Goal: Task Accomplishment & Management: Use online tool/utility

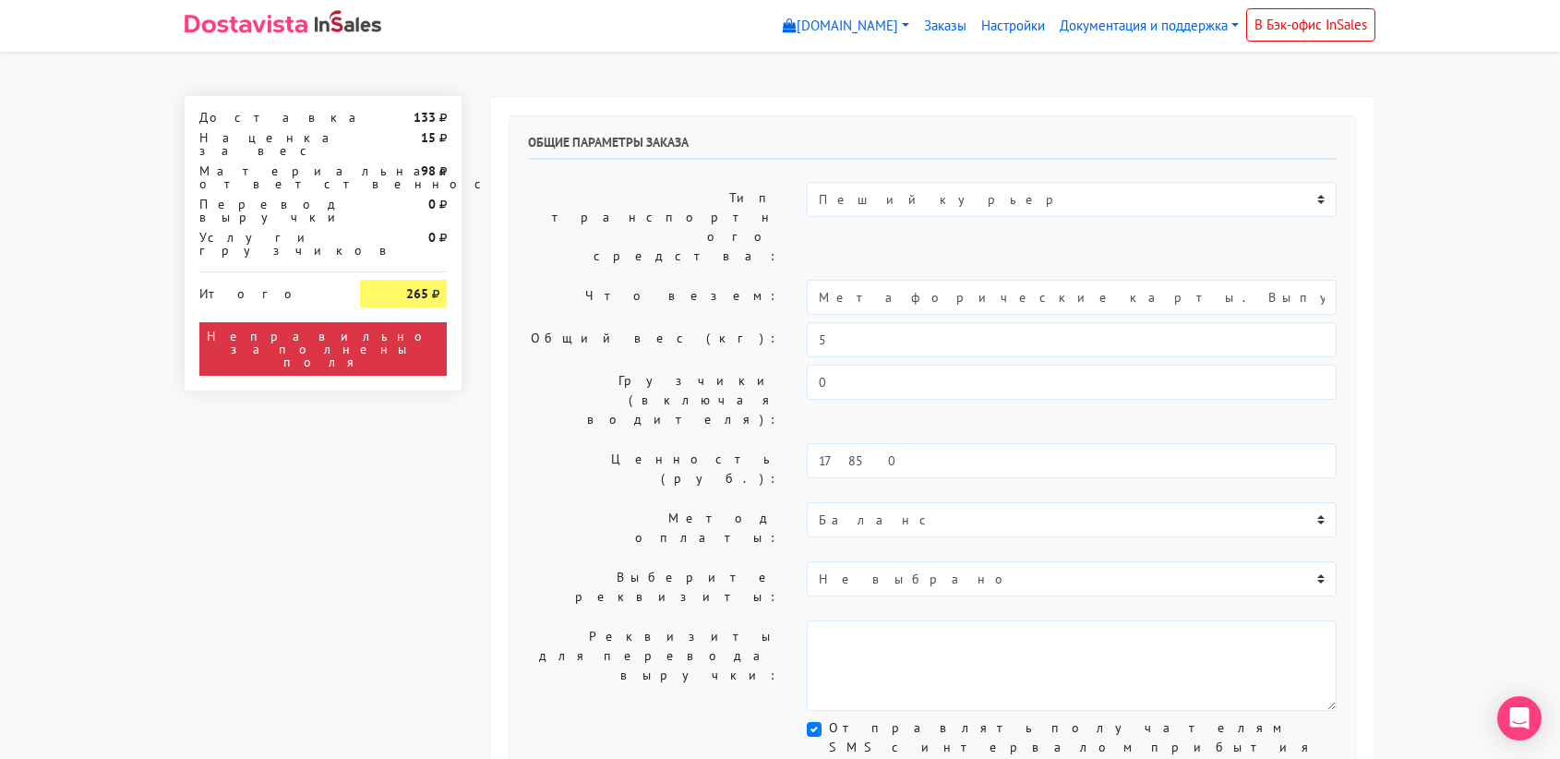
select select "11:00"
select select "21:00"
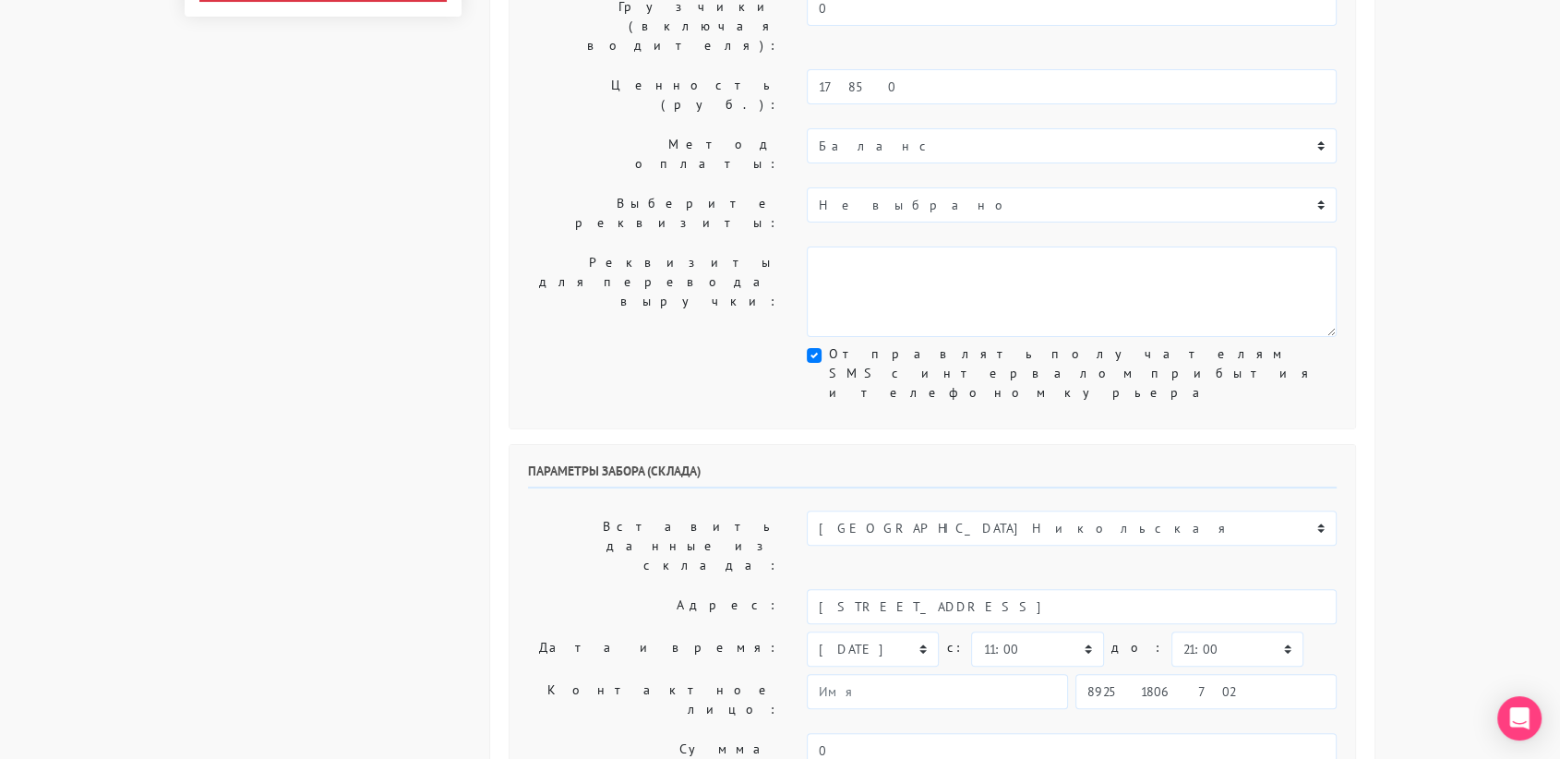
scroll to position [385, 0]
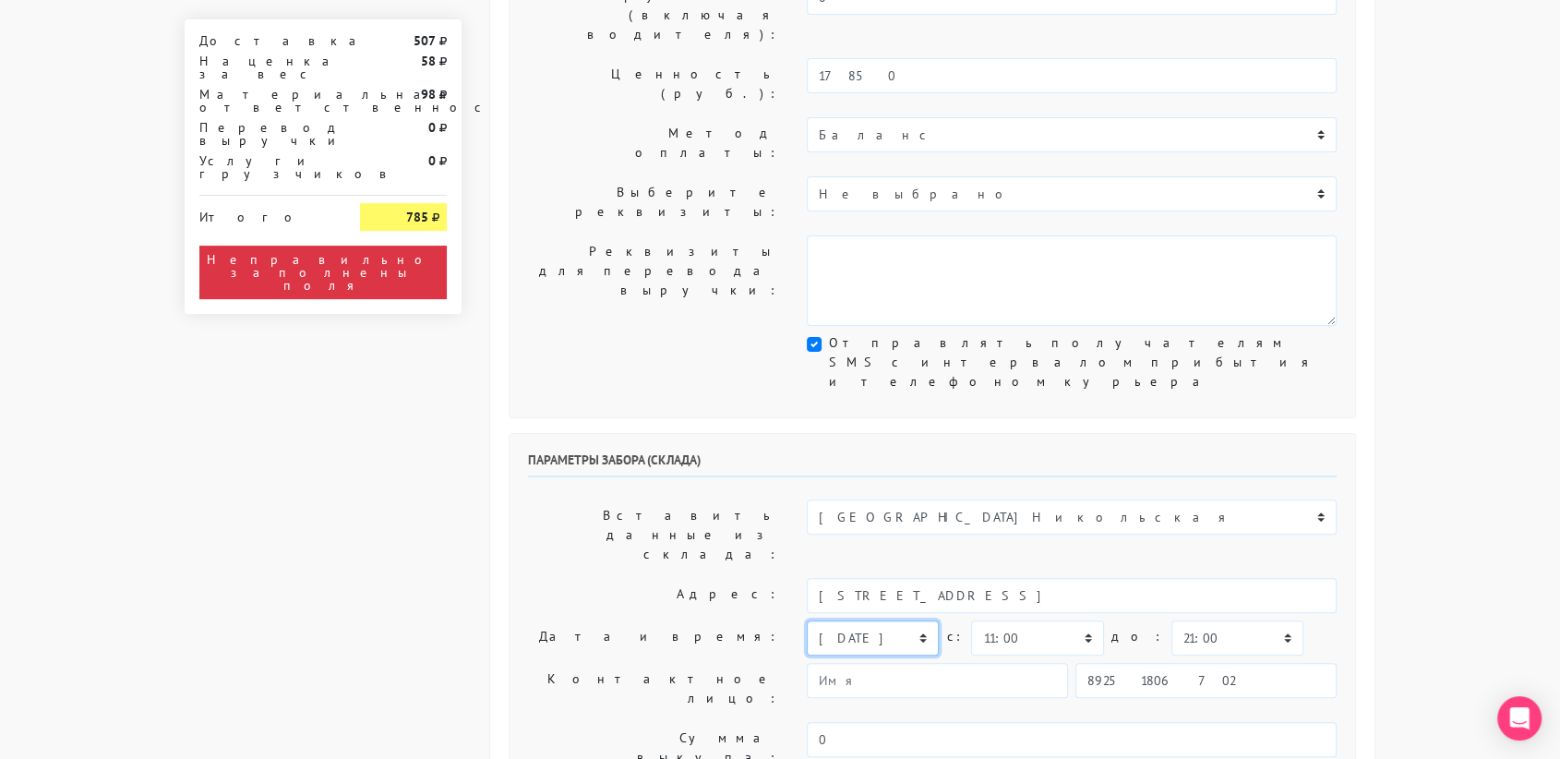
click at [889, 620] on select "сегодня завтра [DATE] [DATE] [DATE] [DATE] [DATE] [DATE] [DATE]" at bounding box center [873, 637] width 132 height 35
select select "[DATE]"
click at [807, 620] on select "сегодня завтра [DATE] [DATE] [DATE] [DATE] [DATE] [DATE] [DATE]" at bounding box center [873, 637] width 132 height 35
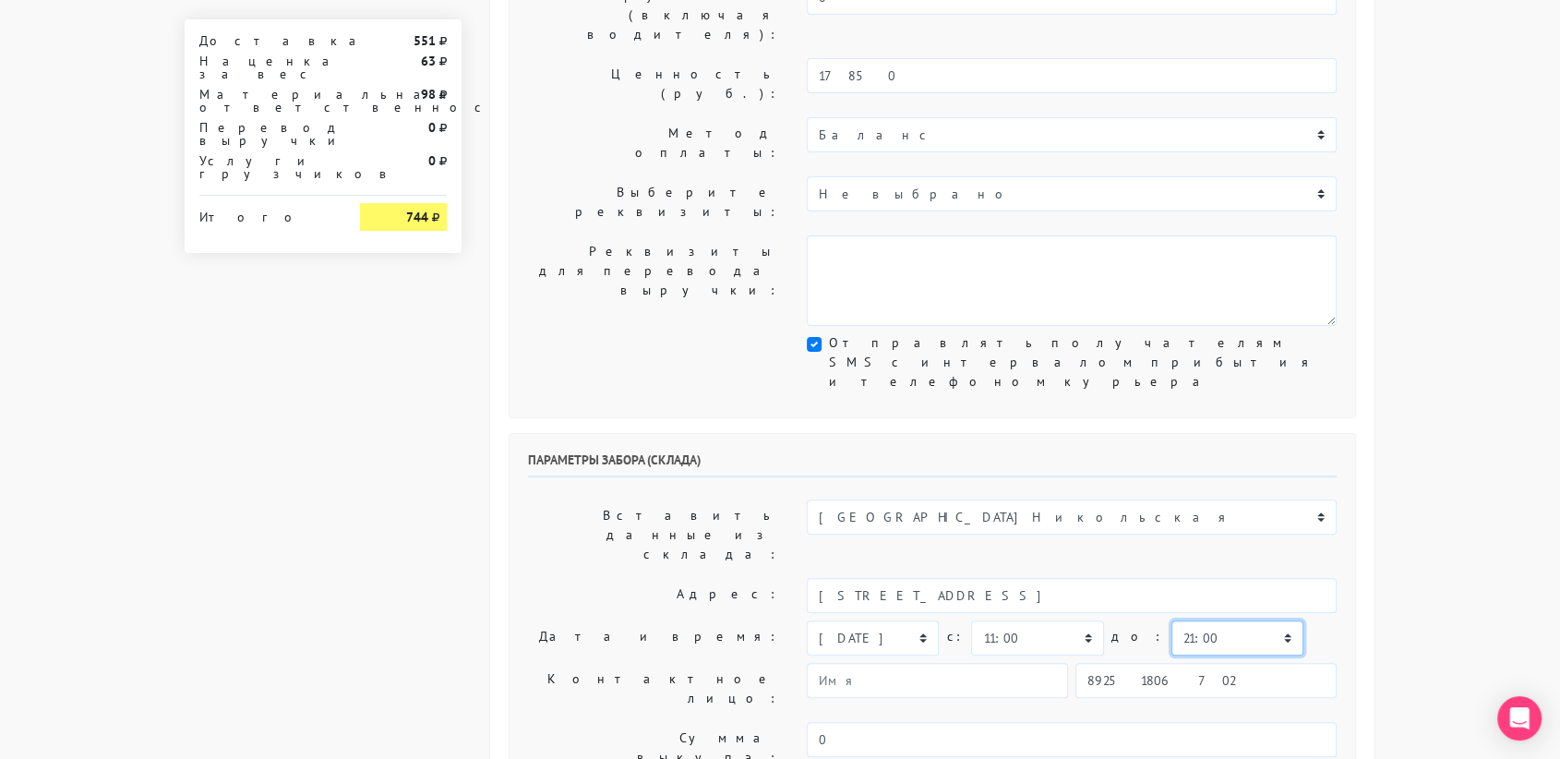
click at [1193, 620] on select "00:00 00:30 01:00 01:30 02:00 02:30 03:00 03:30 04:00 04:30 05:00 05:30 06:00 0…" at bounding box center [1237, 637] width 132 height 35
select select "11:30"
click at [1171, 620] on select "00:00 00:30 01:00 01:30 02:00 02:30 03:00 03:30 04:00 04:30 05:00 05:30 06:00 0…" at bounding box center [1237, 637] width 132 height 35
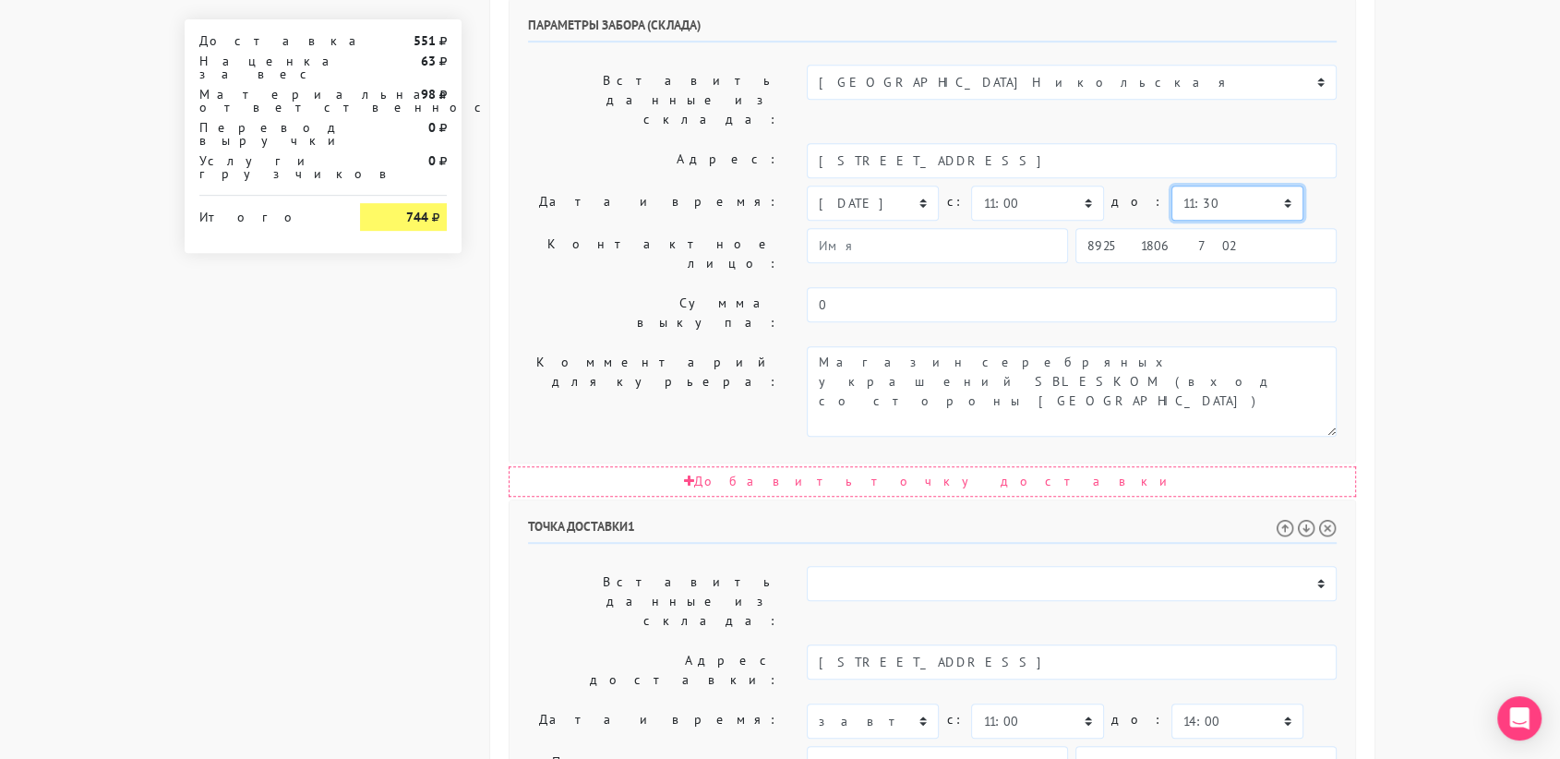
scroll to position [940, 0]
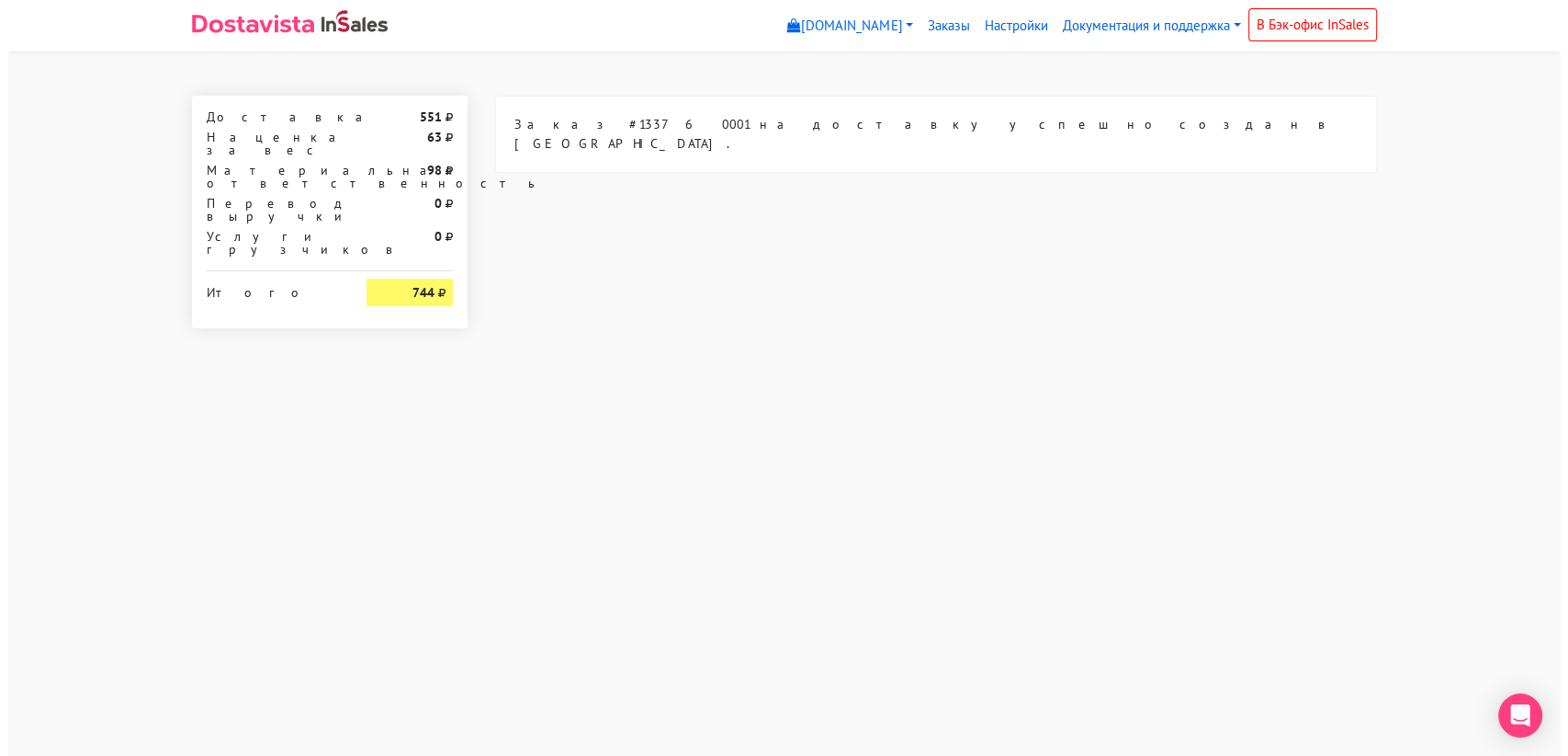
scroll to position [0, 0]
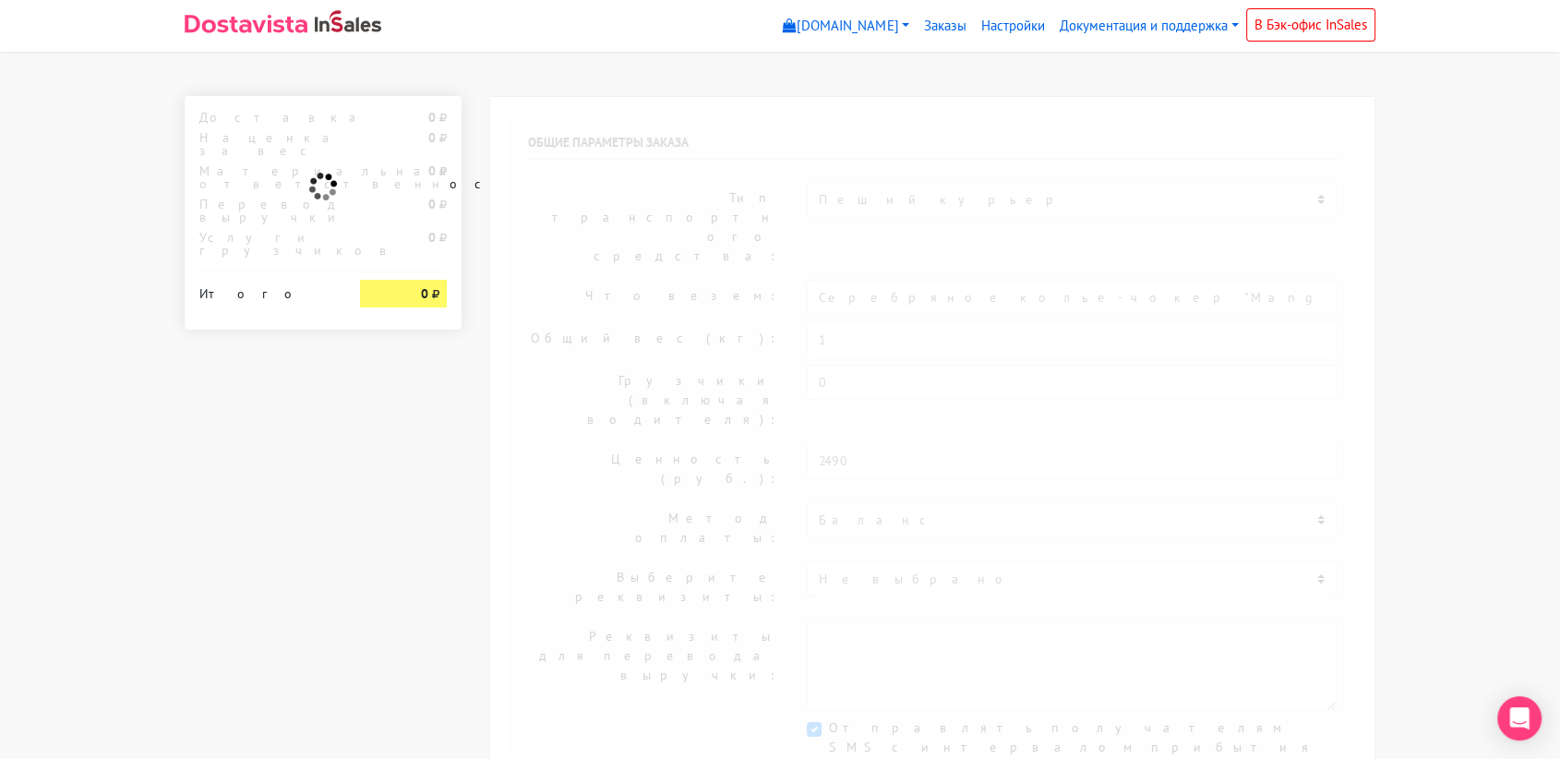
select select "1019"
type input "[STREET_ADDRESS][PERSON_NAME]"
select select "11:00"
select select "21:00"
type input "89251806702"
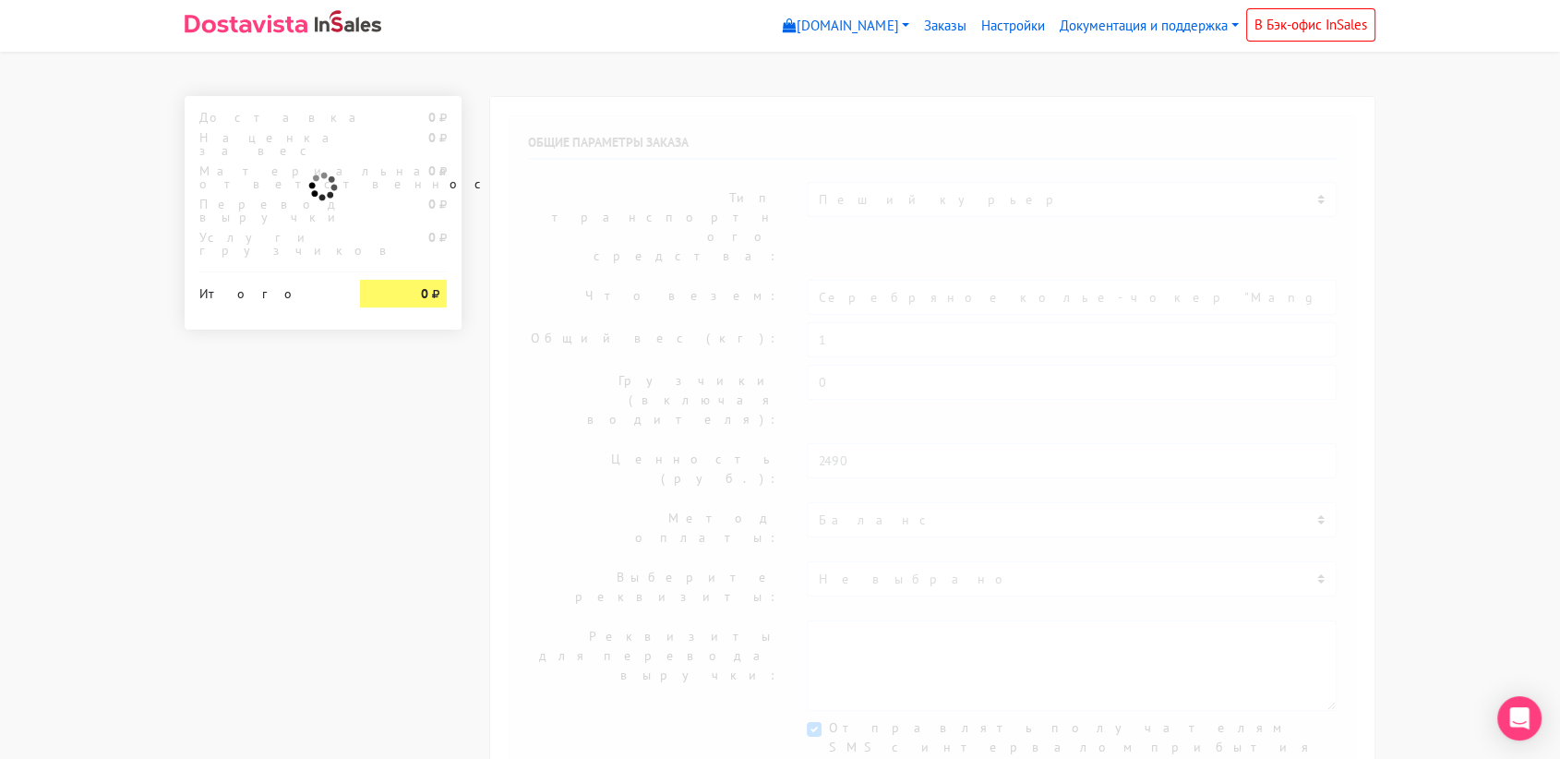
type textarea "Магазин серебряных украшений SBLESKOM (вход со стороны [GEOGRAPHIC_DATA])"
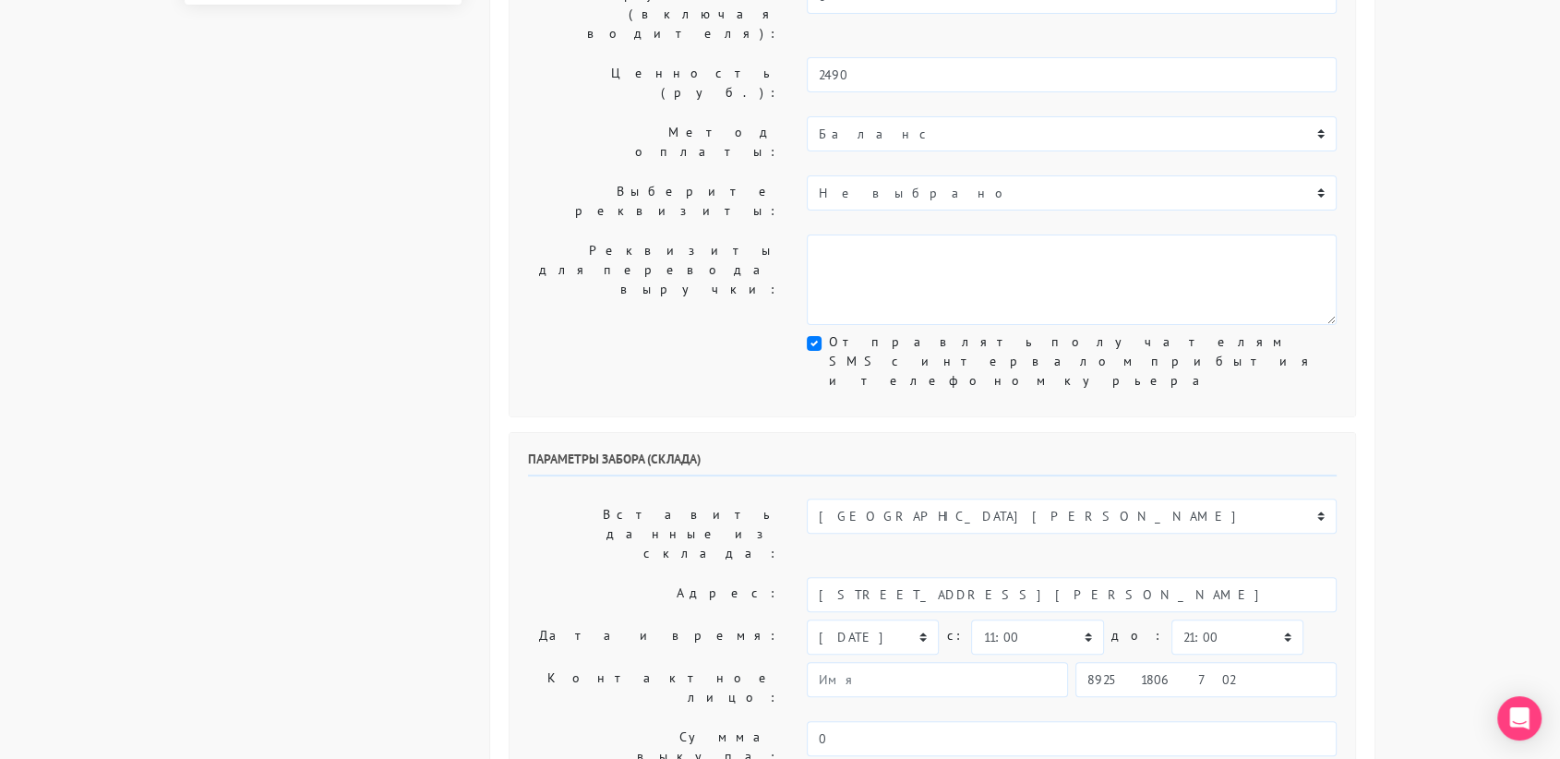
scroll to position [392, 0]
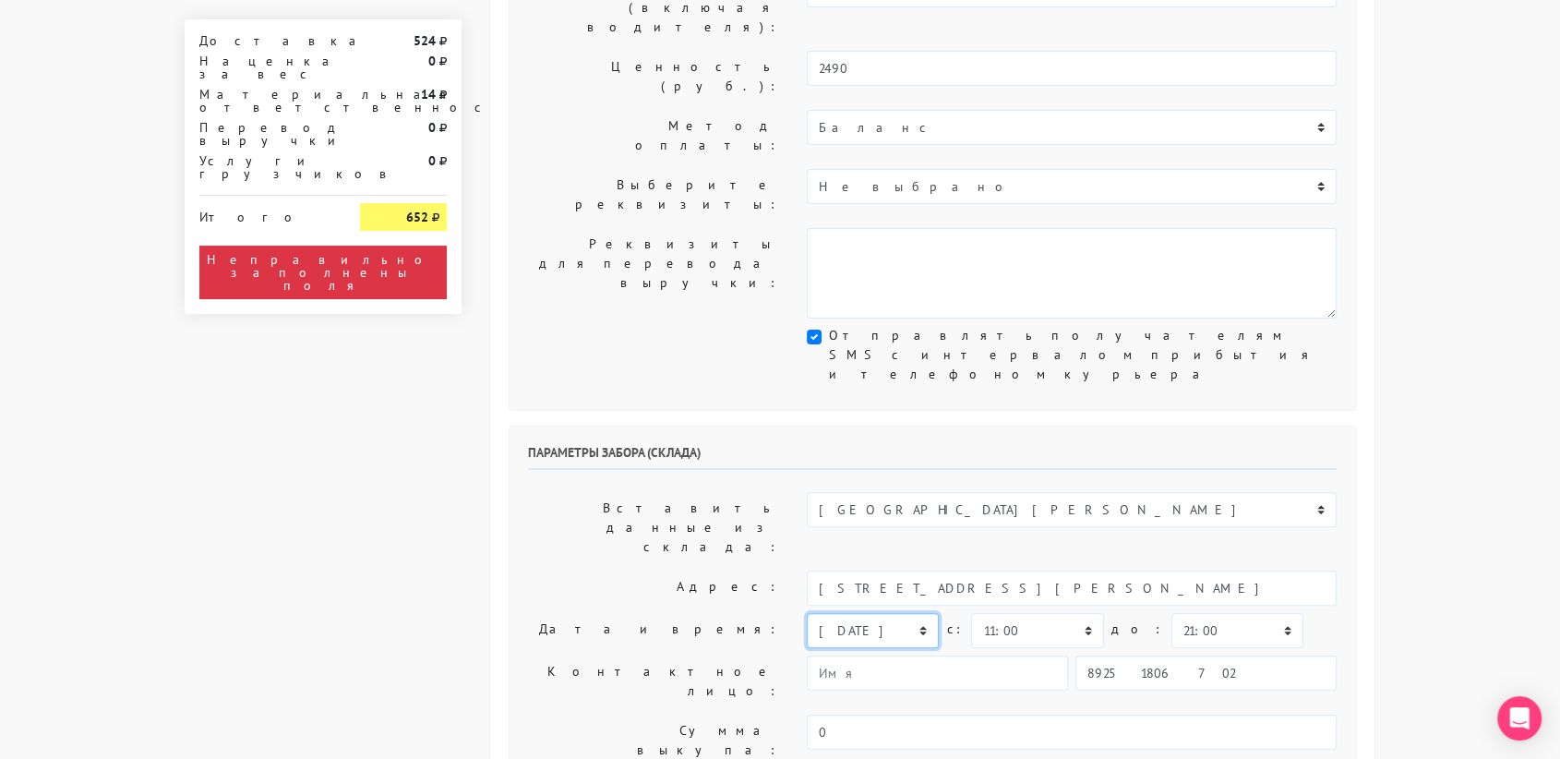
click at [893, 613] on select "[DATE] [DATE] [DATE] [DATE] [DATE] [DATE] [DATE] [DATE] [DATE]" at bounding box center [873, 630] width 132 height 35
select select "[DATE]"
click at [807, 613] on select "сегодня завтра [DATE] [DATE] [DATE] [DATE] [DATE] [DATE] [DATE]" at bounding box center [873, 630] width 132 height 35
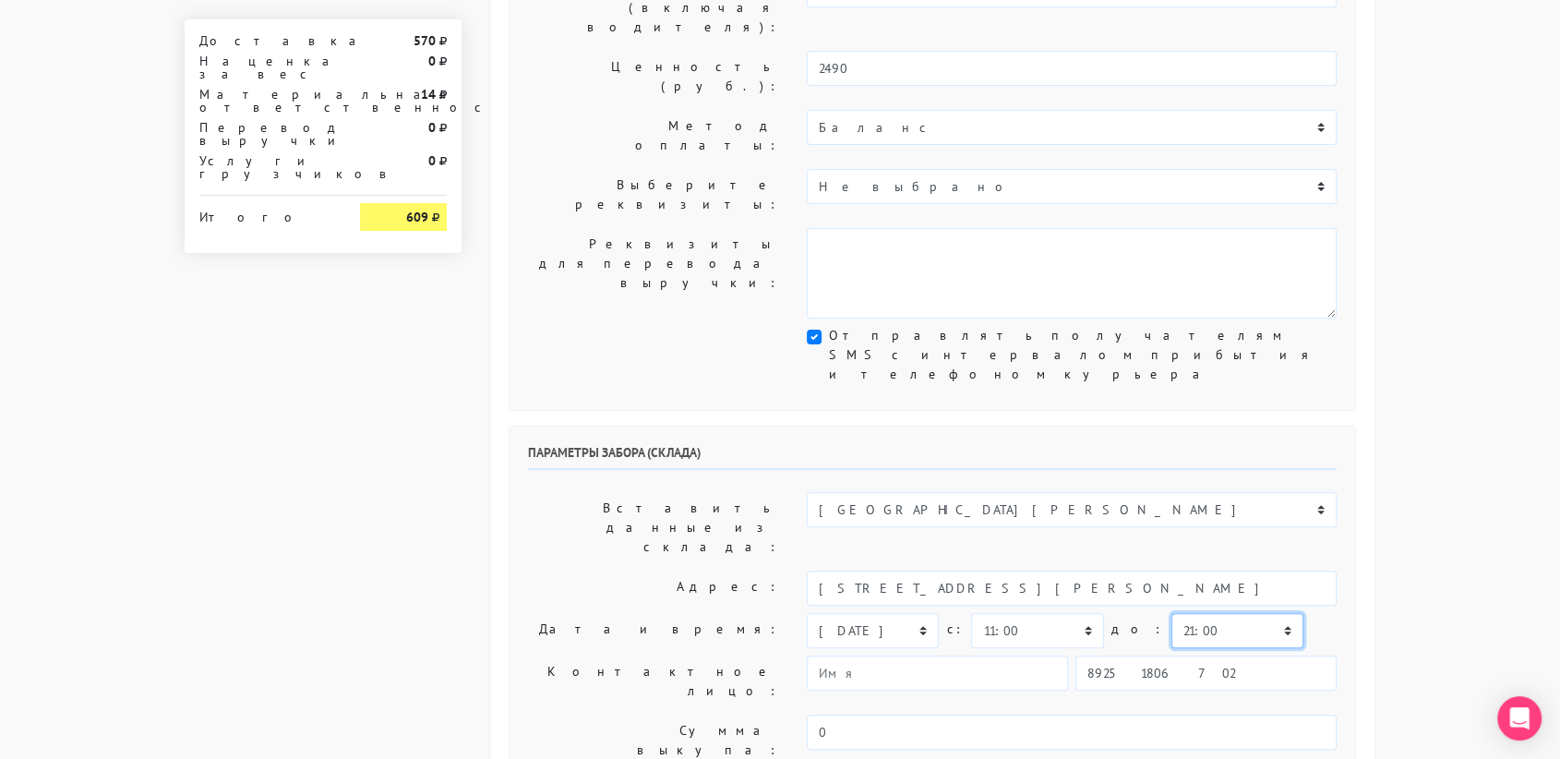
click at [1171, 613] on select "00:00 00:30 01:00 01:30 02:00 02:30 03:00 03:30 04:00 04:30 05:00 05:30 06:00 0…" at bounding box center [1237, 630] width 132 height 35
select select "11:30"
click at [1171, 613] on select "00:00 00:30 01:00 01:30 02:00 02:30 03:00 03:30 04:00 04:30 05:00 05:30 06:00 0…" at bounding box center [1237, 630] width 132 height 35
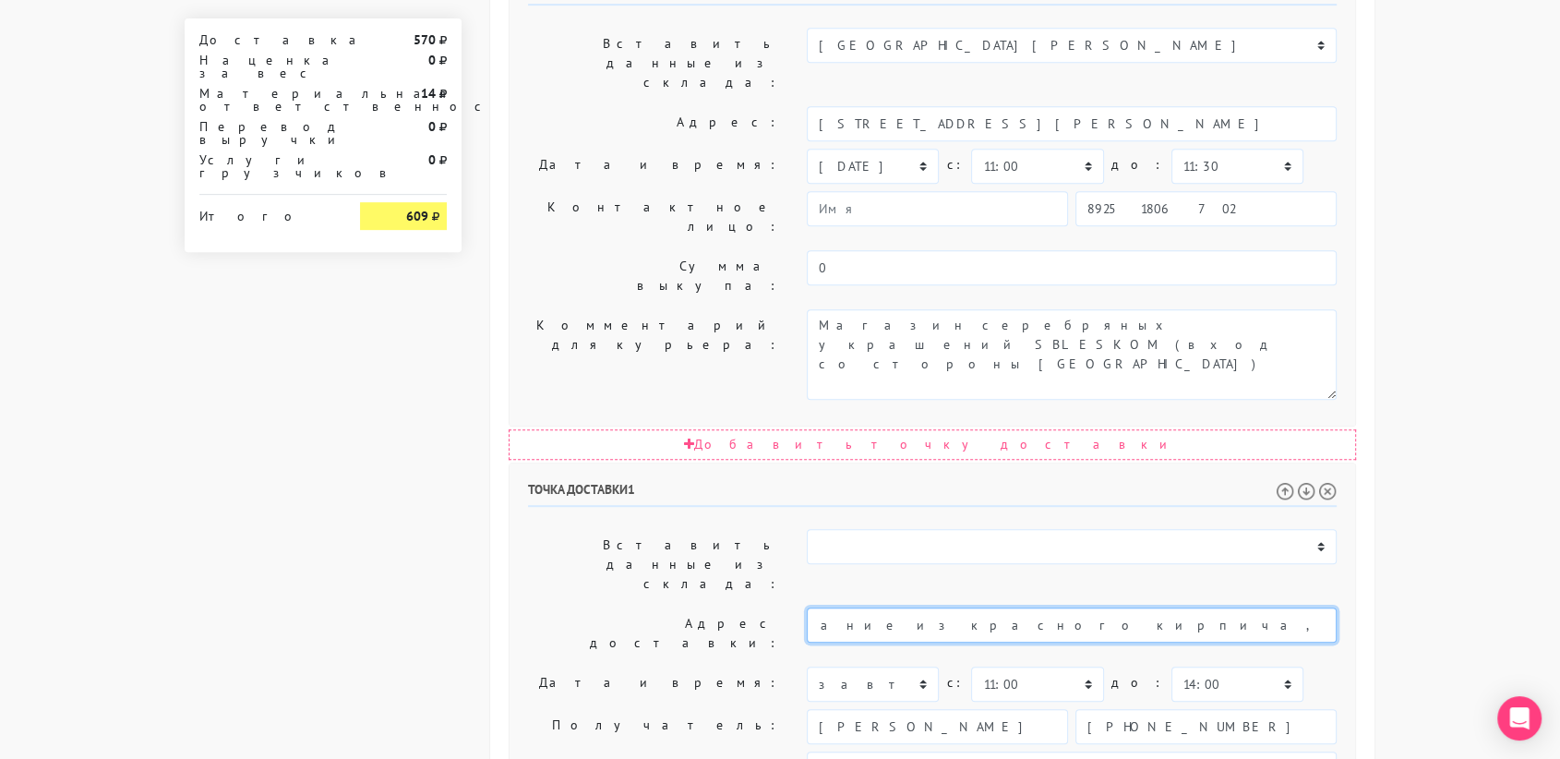
scroll to position [0, 351]
drag, startPoint x: 1000, startPoint y: 347, endPoint x: 1351, endPoint y: 341, distance: 350.8
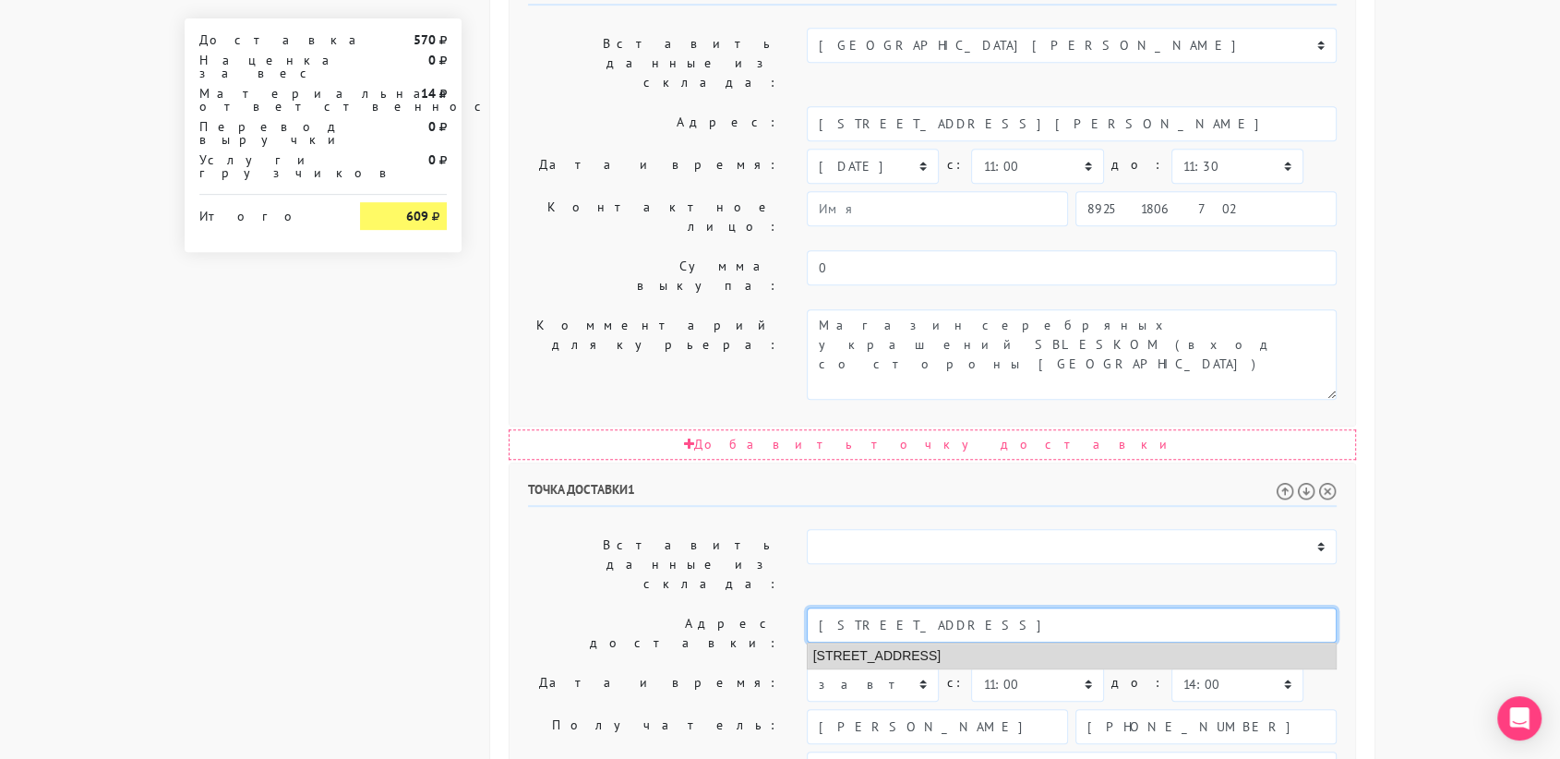
click at [995, 643] on li "Москва, Бауманская улица, 20 ст7" at bounding box center [1072, 655] width 529 height 25
type input "Москва, Бауманская улица, 20 ст7"
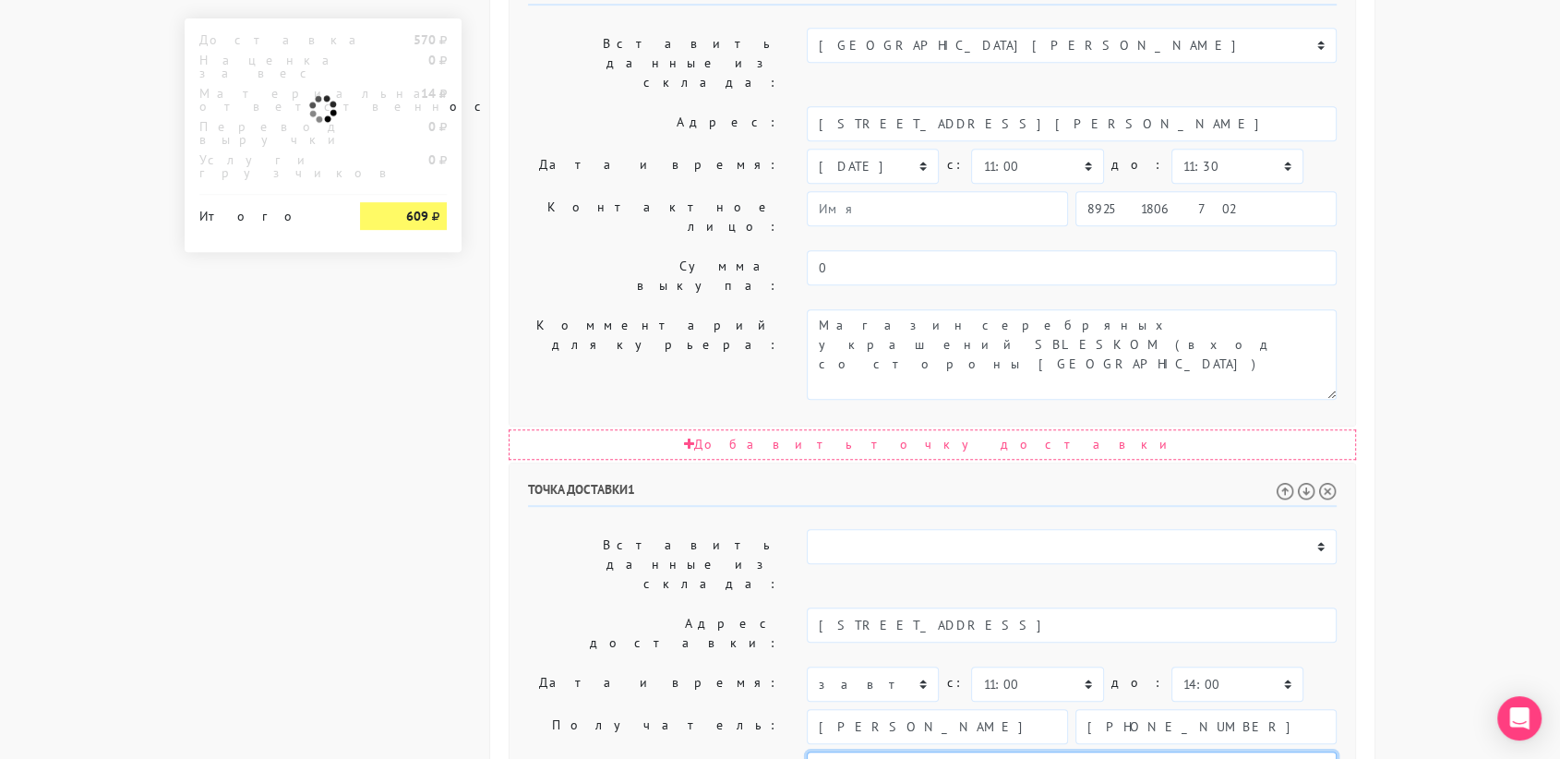
paste textarea "Двухэтажное здание из красного кирпича, отдельный вход, стеклянная дверь с цифр…"
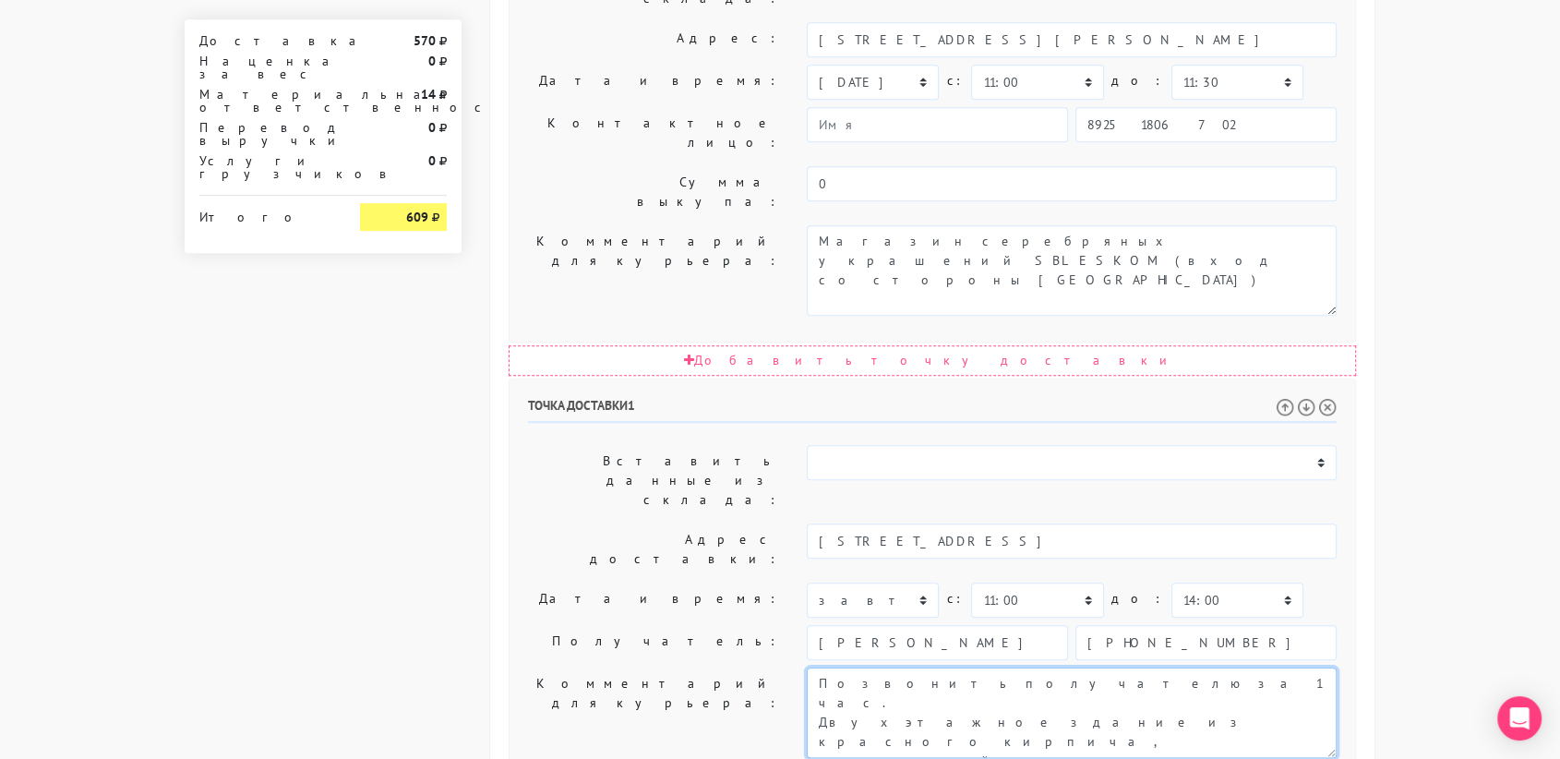
type textarea "Позвонить получателю за 1 час. Двухэтажное здание из красного кирпича, отдельны…"
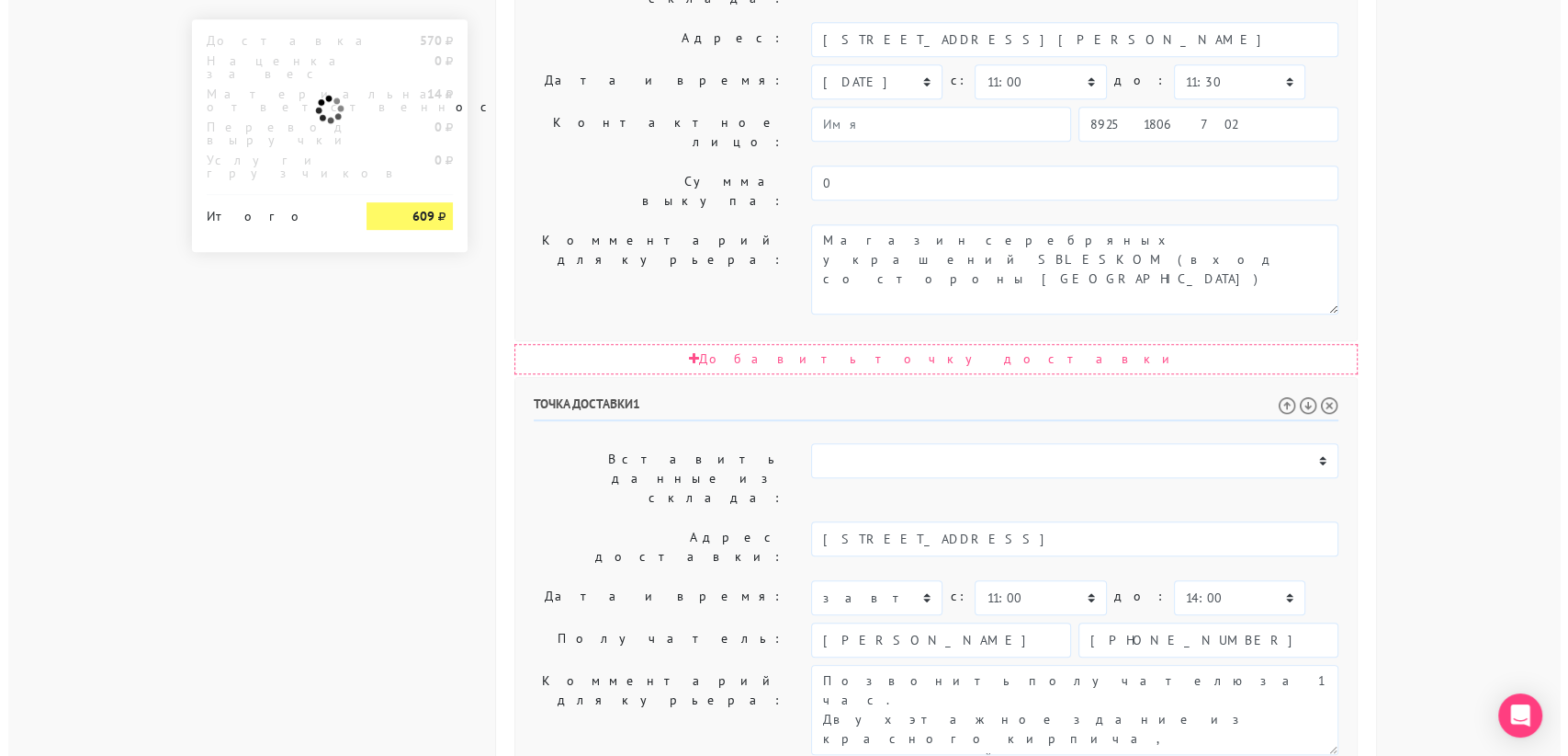
scroll to position [0, 0]
